Goal: Find specific page/section: Find specific page/section

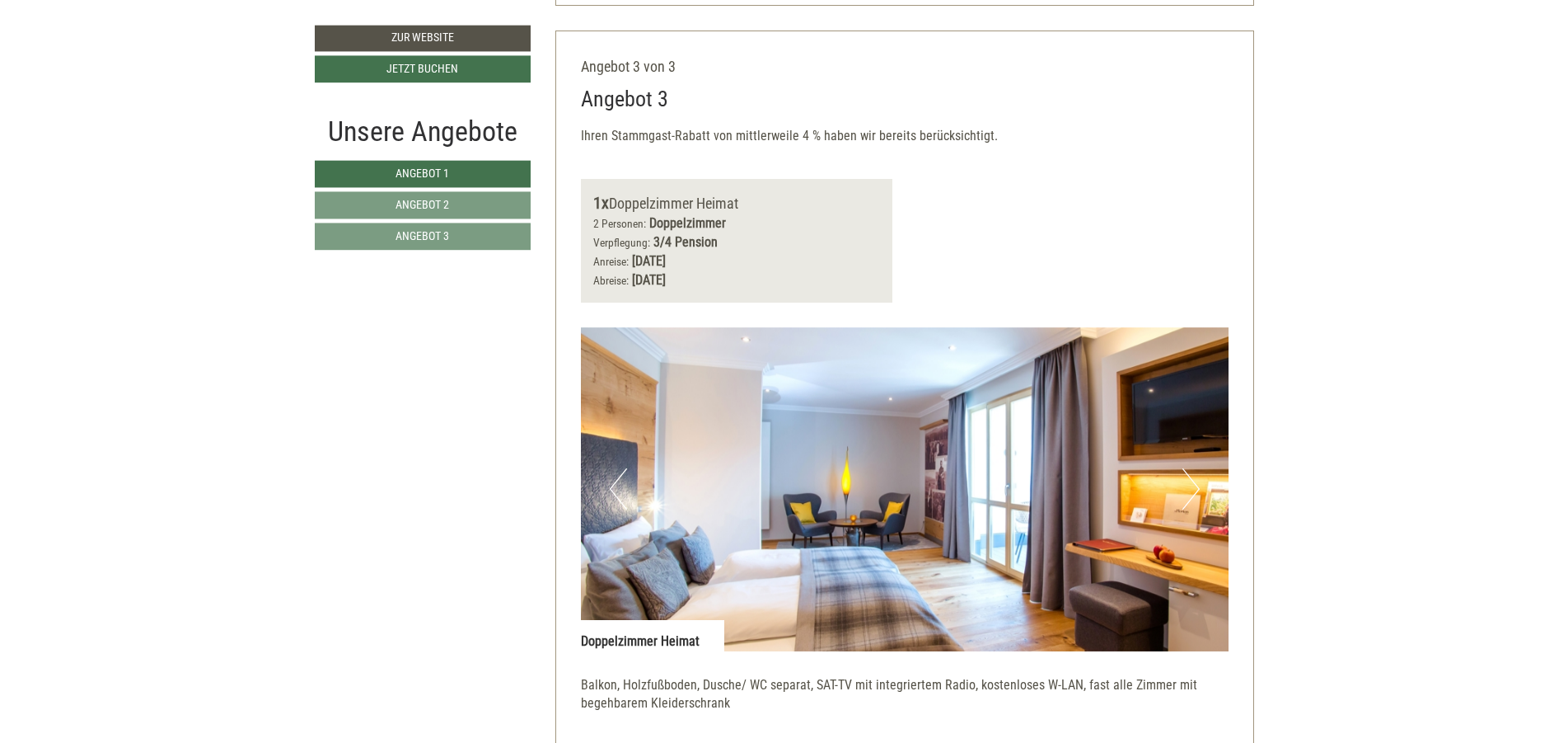
scroll to position [2967, 0]
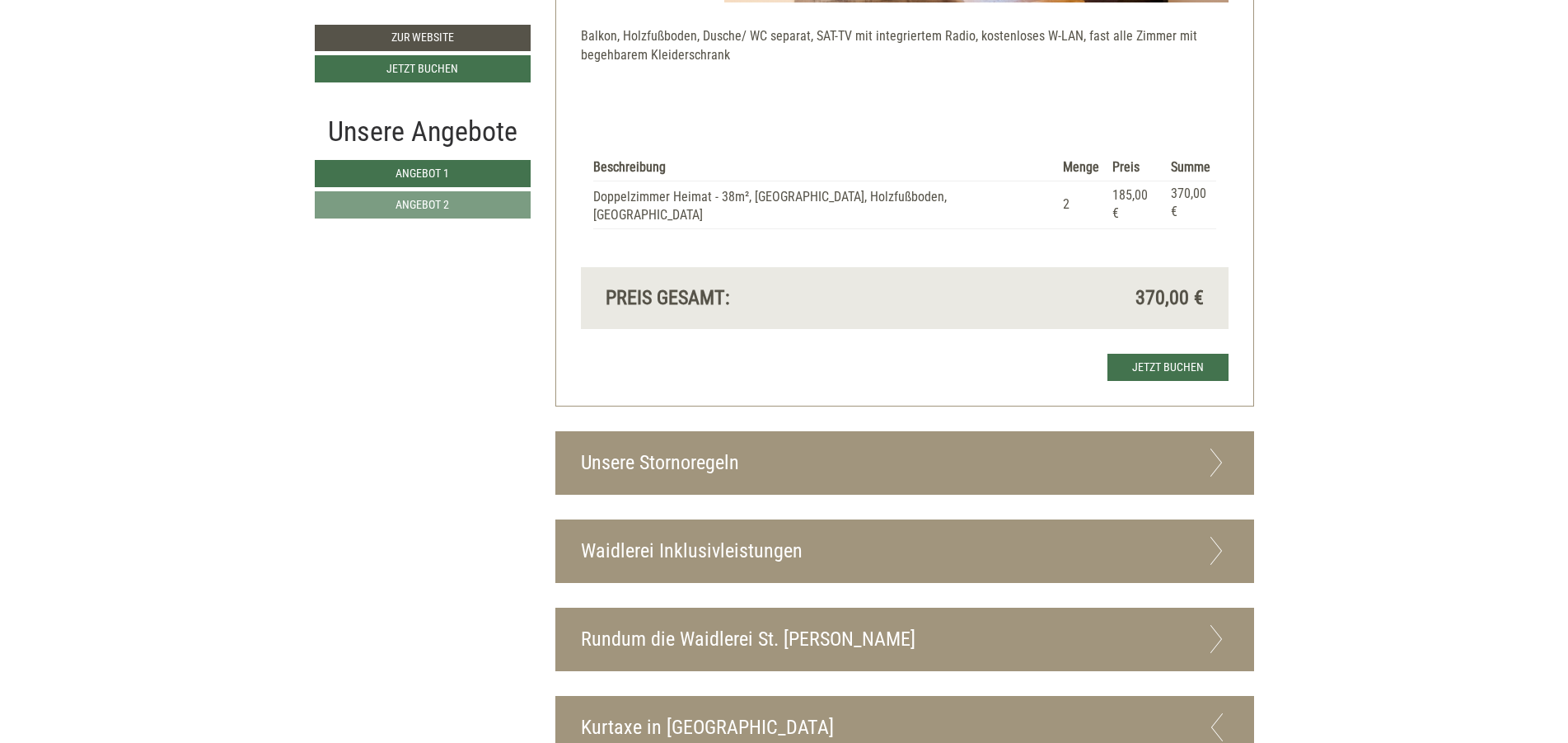
scroll to position [2077, 0]
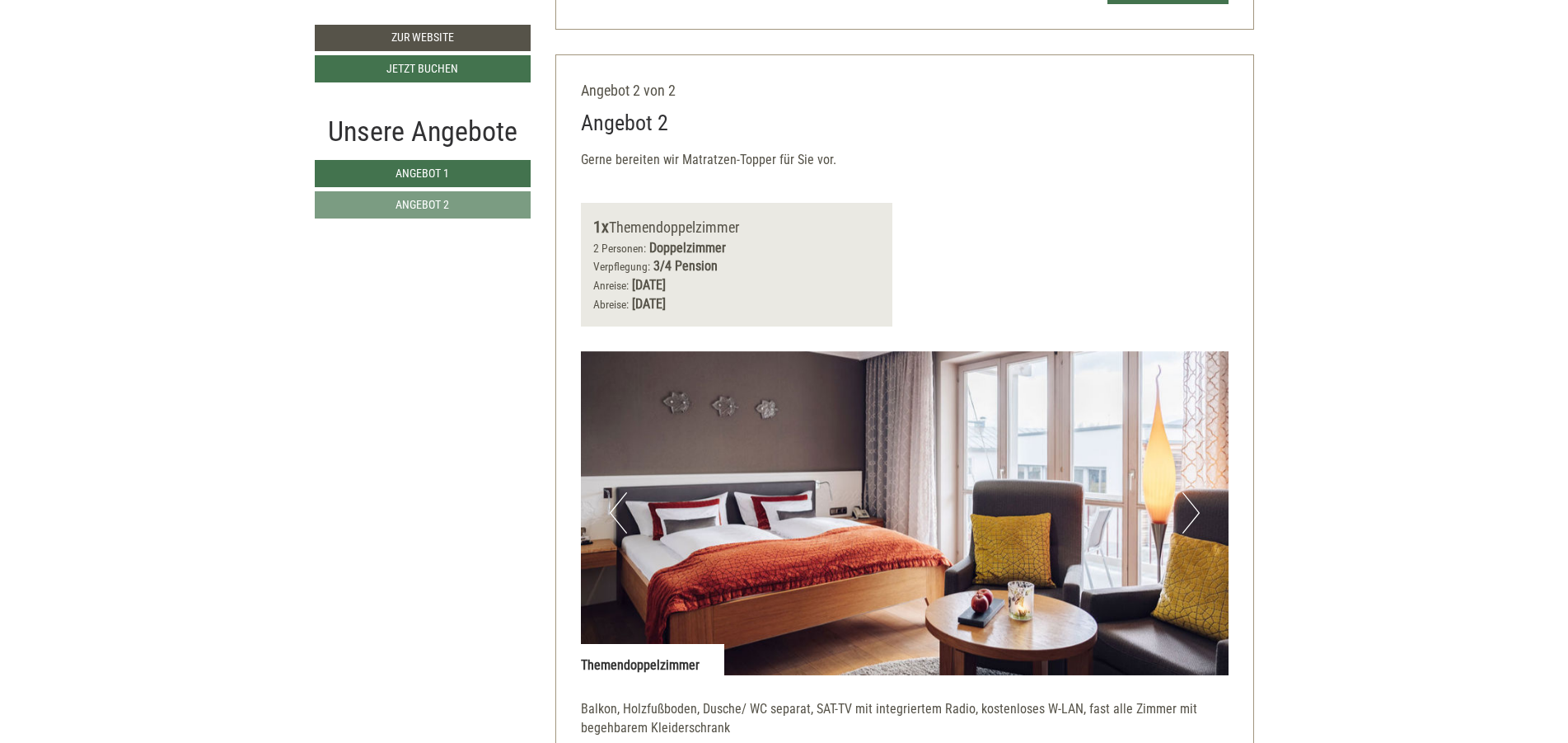
scroll to position [1582, 0]
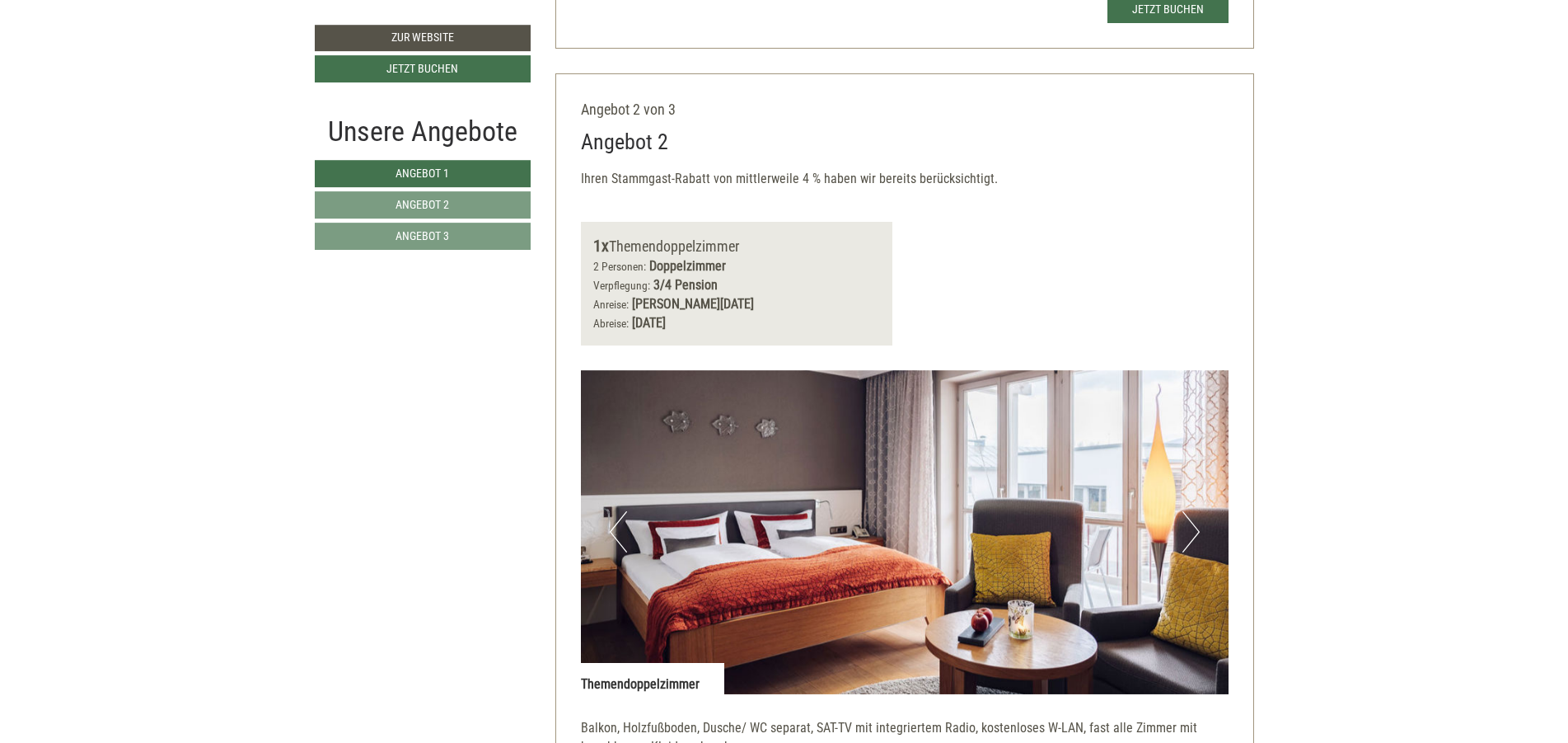
scroll to position [1385, 0]
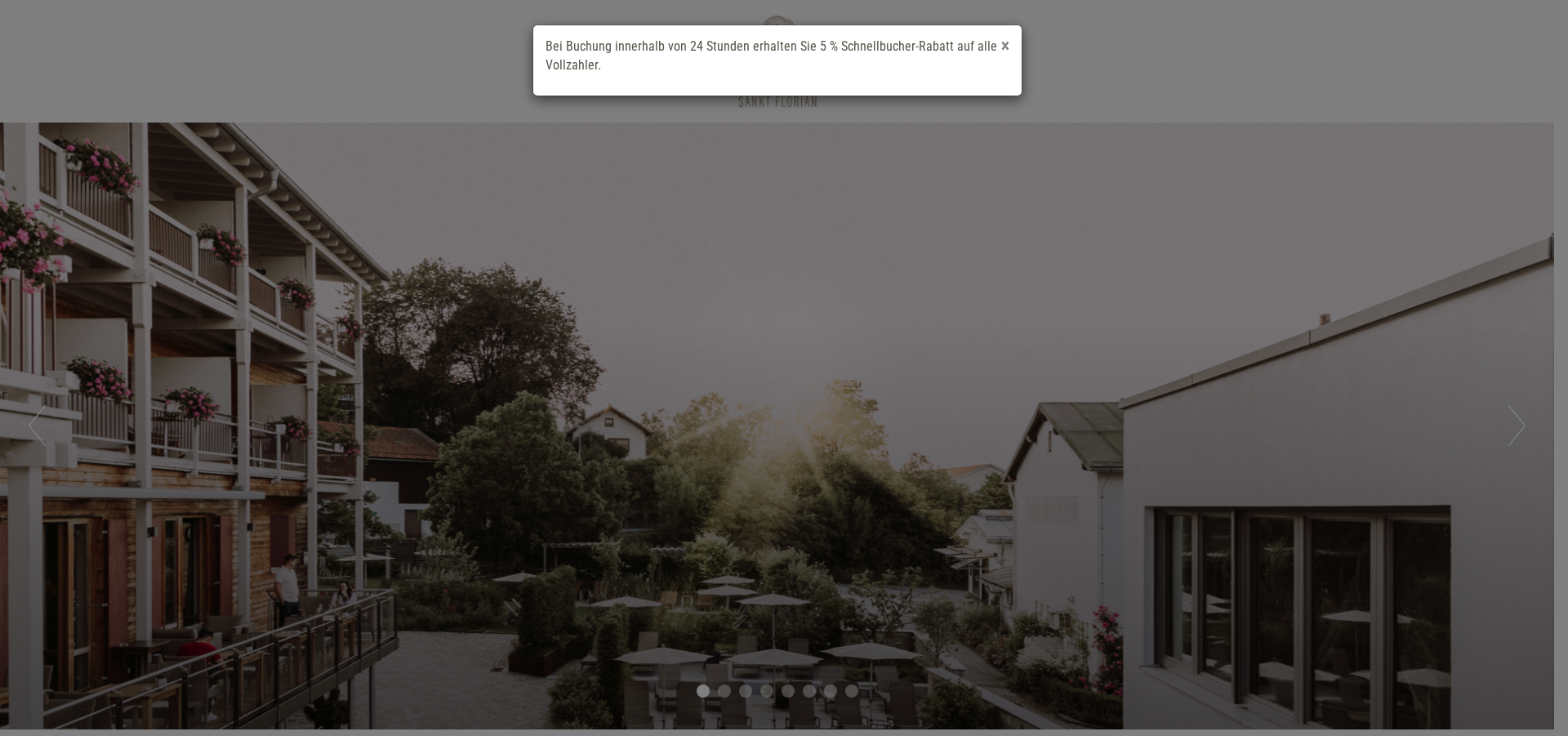
click at [1009, 46] on span "×" at bounding box center [1005, 46] width 9 height 20
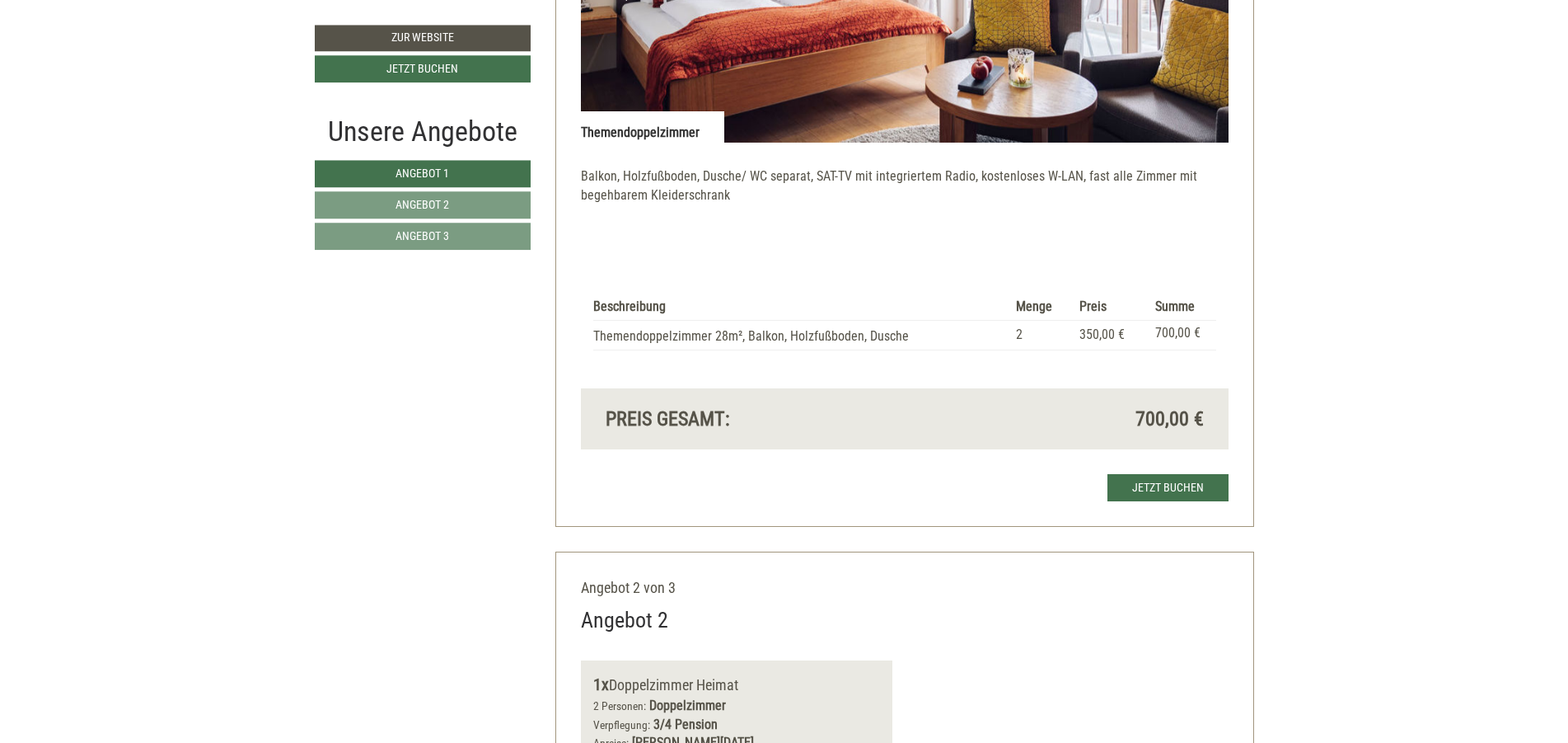
scroll to position [1681, 0]
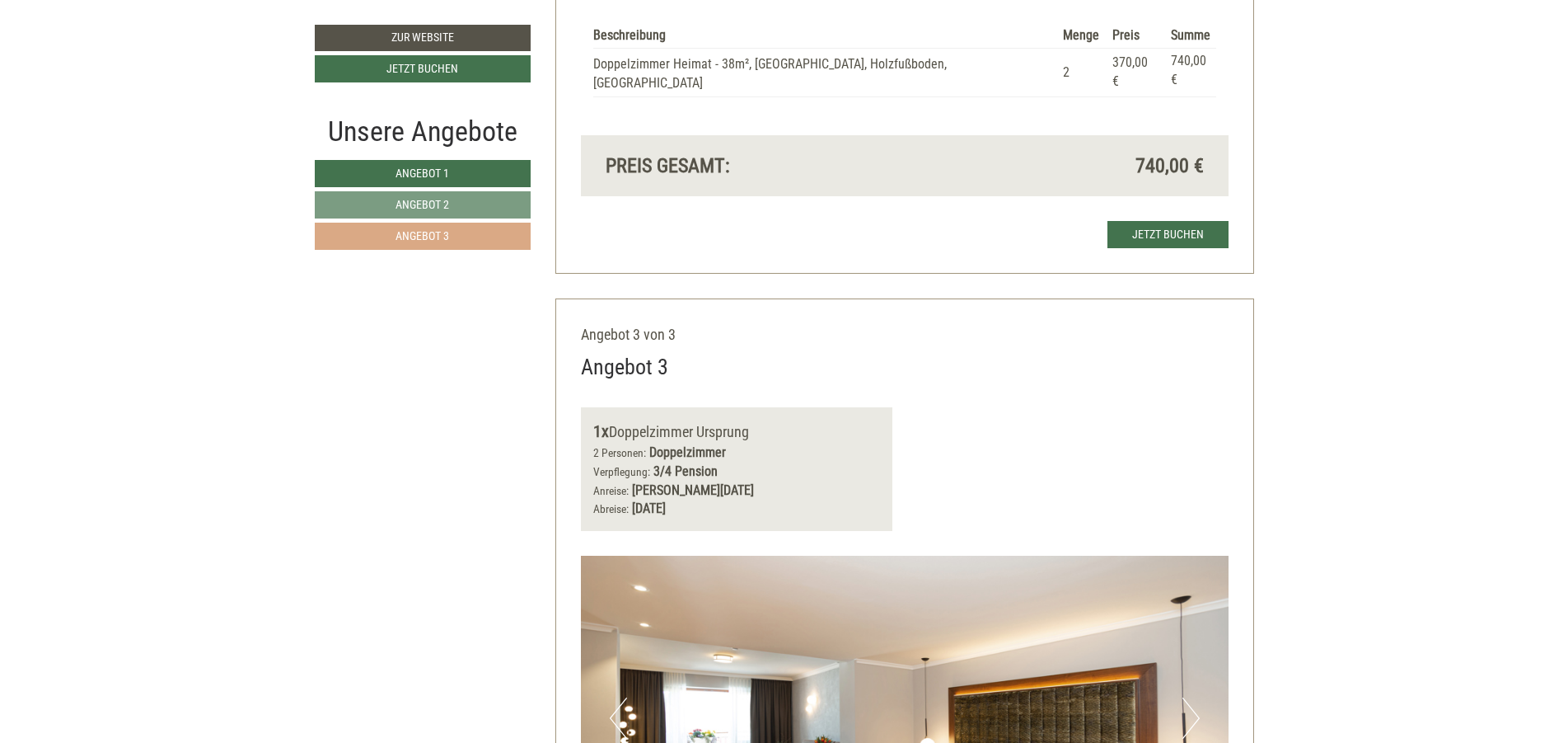
click at [463, 238] on link "Angebot 3" at bounding box center [422, 236] width 215 height 27
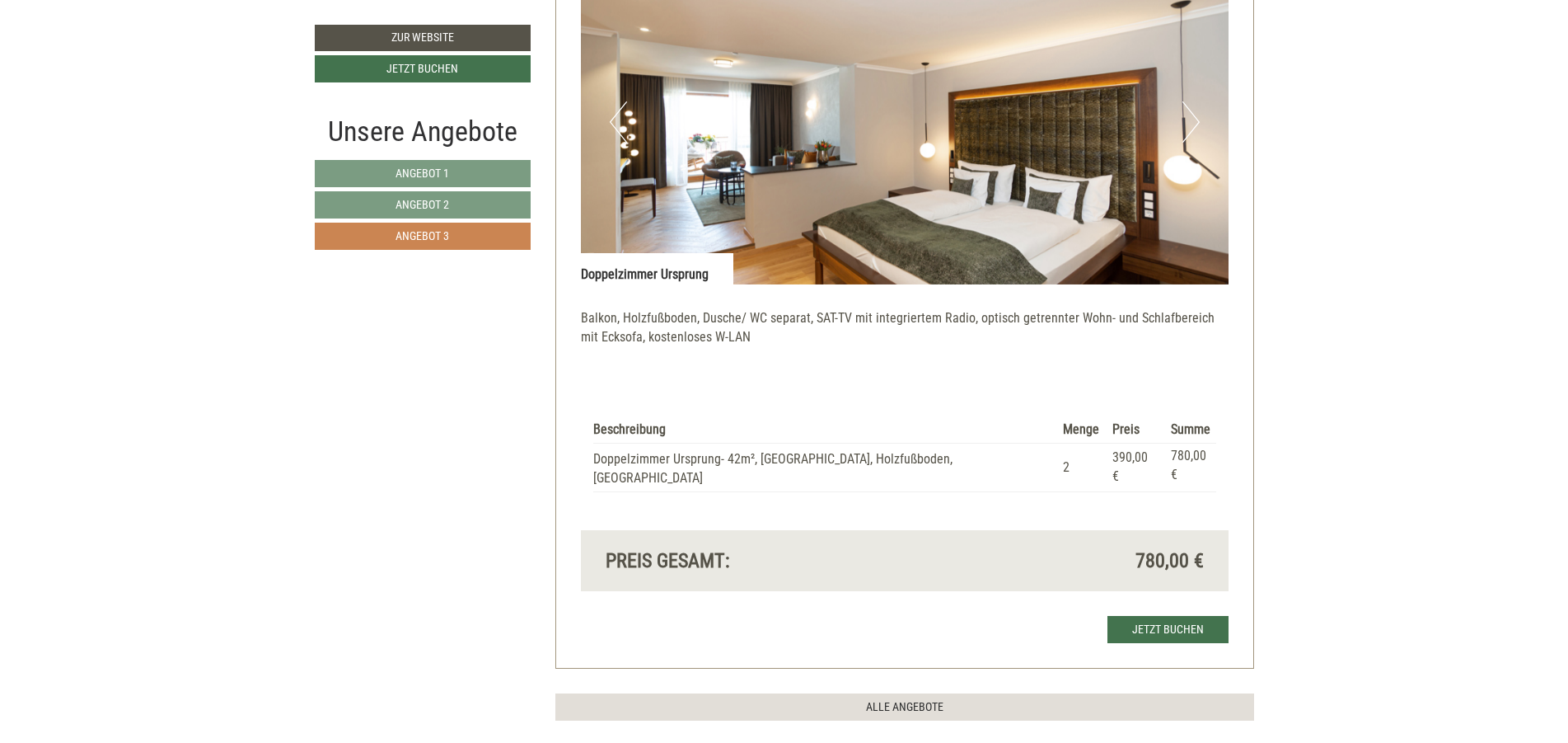
scroll to position [1860, 0]
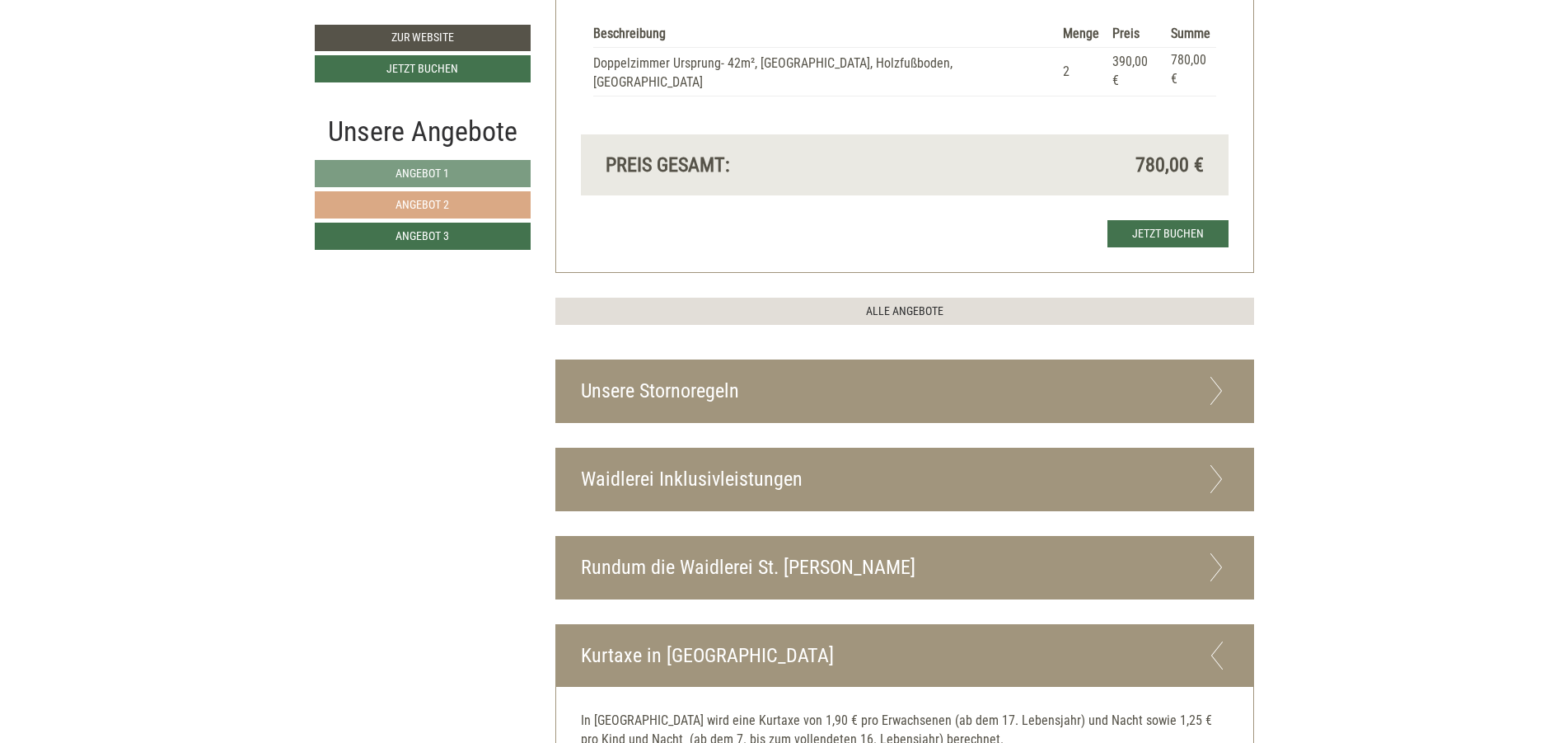
click at [463, 198] on link "Angebot 2" at bounding box center [422, 205] width 215 height 27
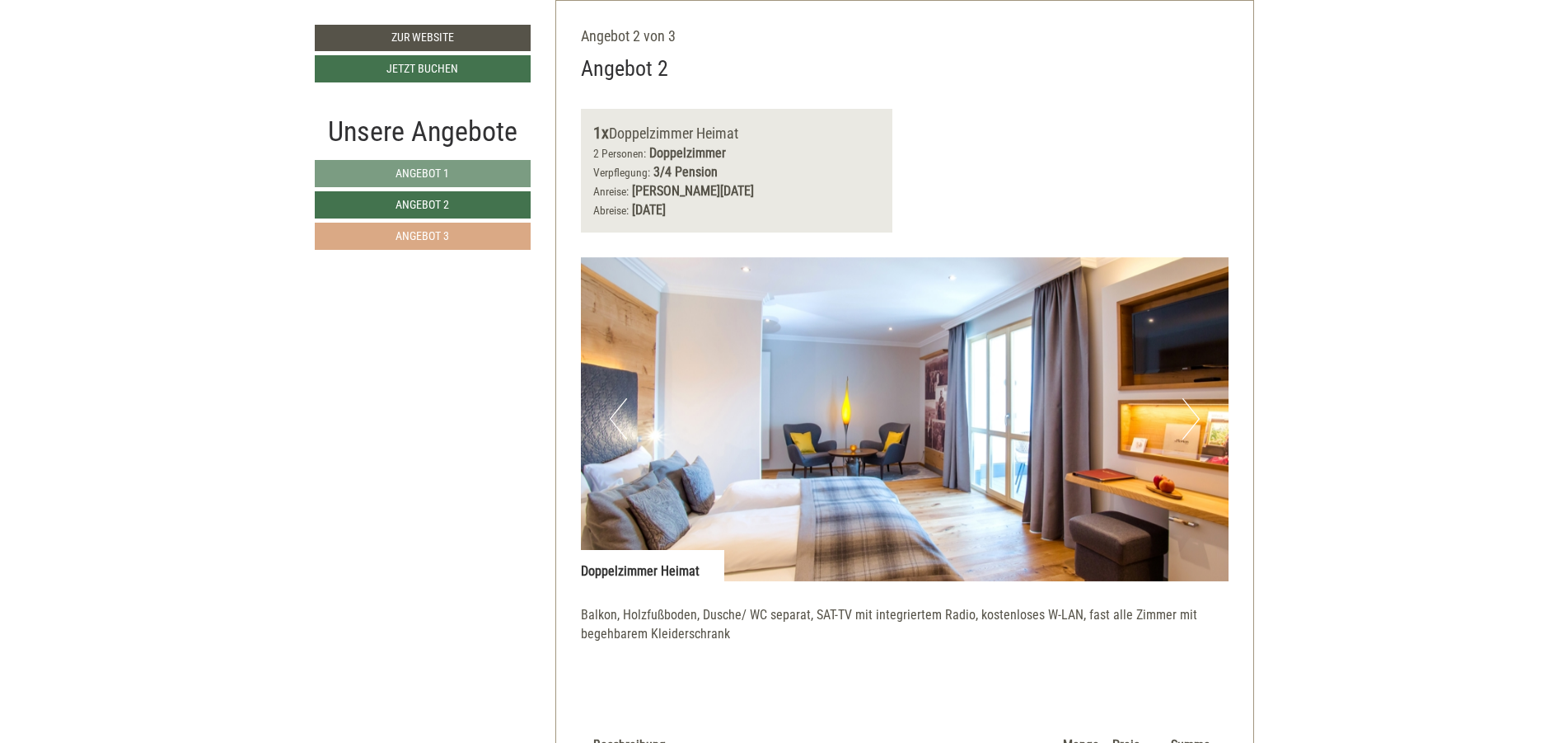
scroll to position [1761, 0]
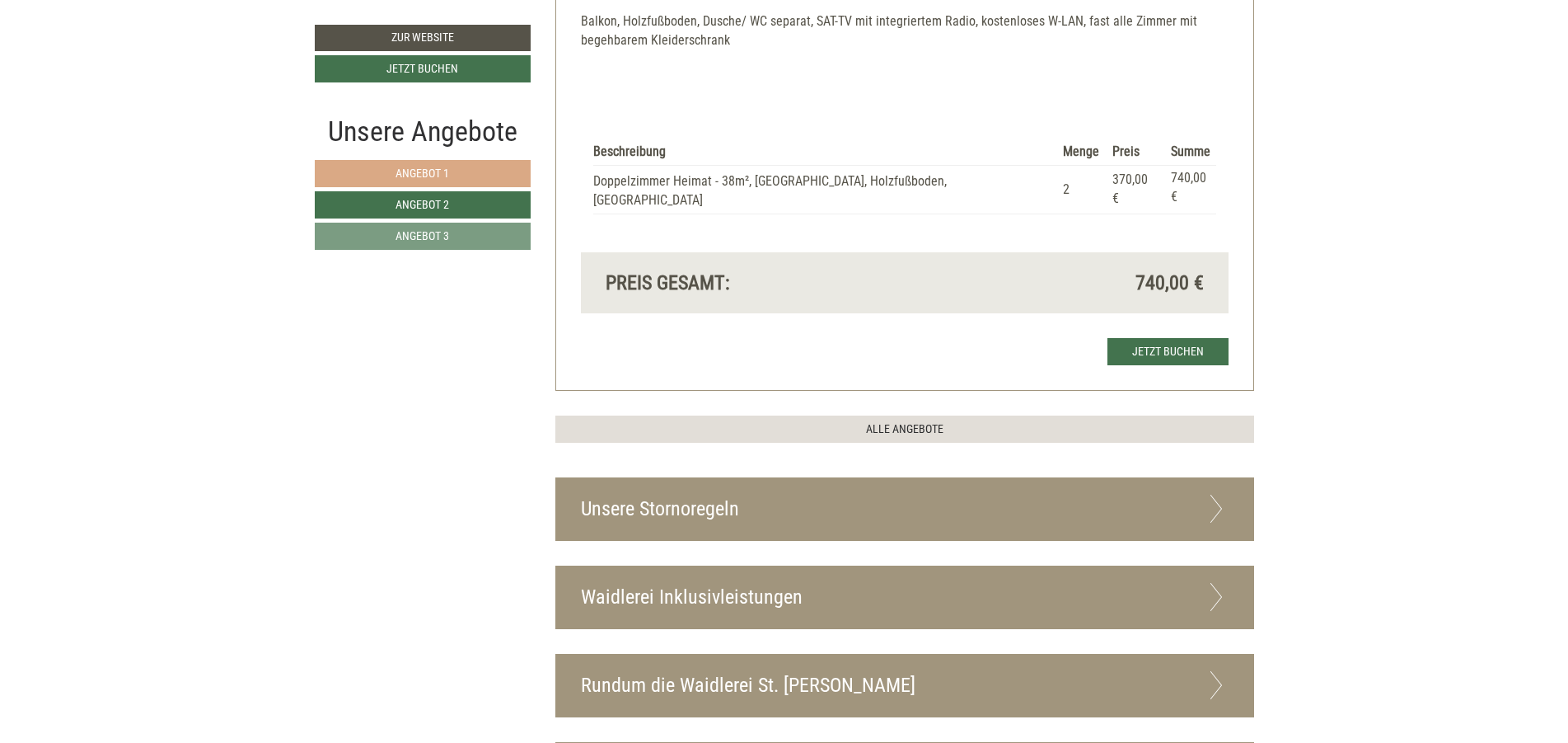
click at [474, 175] on link "Angebot 1" at bounding box center [422, 173] width 215 height 27
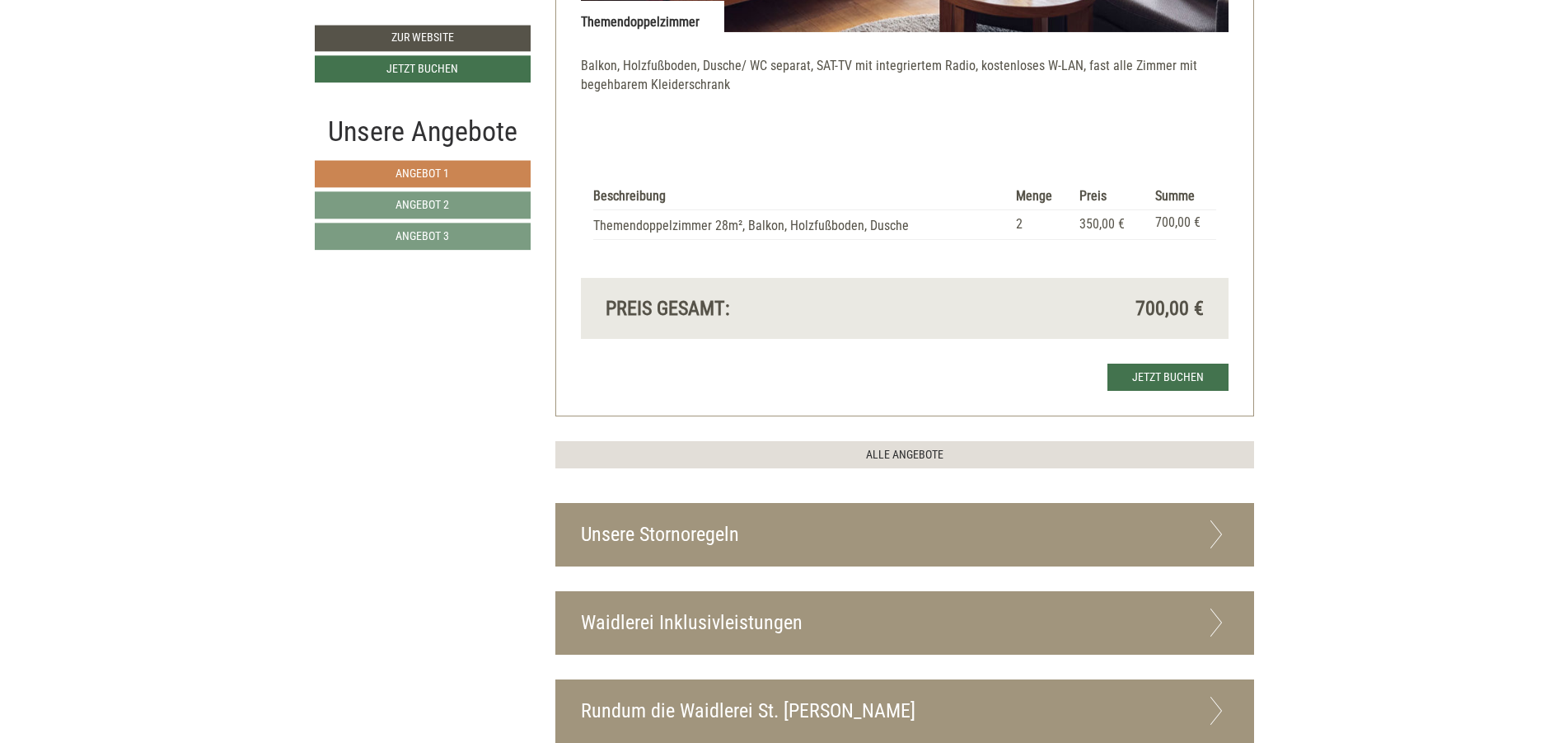
scroll to position [1860, 0]
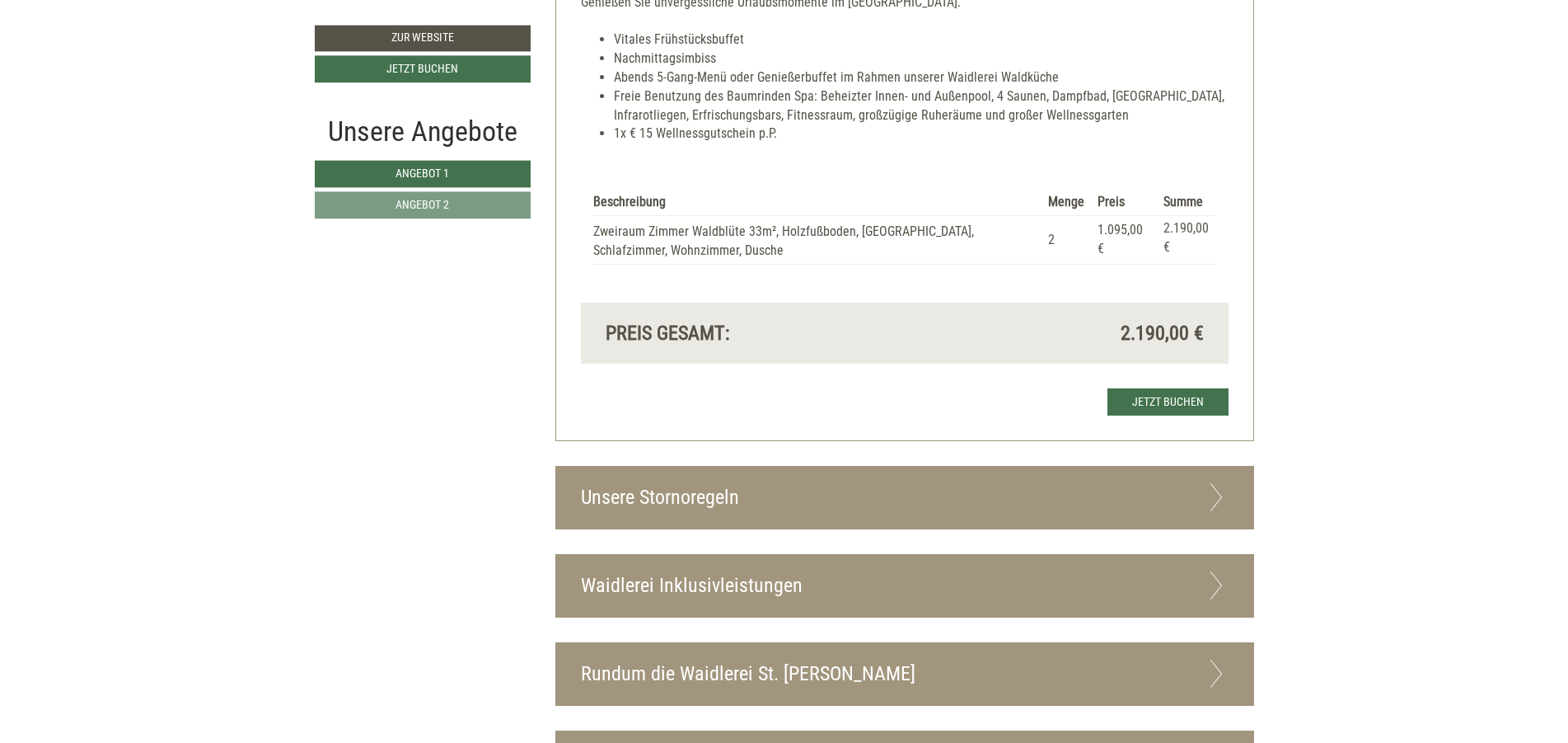
scroll to position [3066, 0]
